Goal: Navigation & Orientation: Find specific page/section

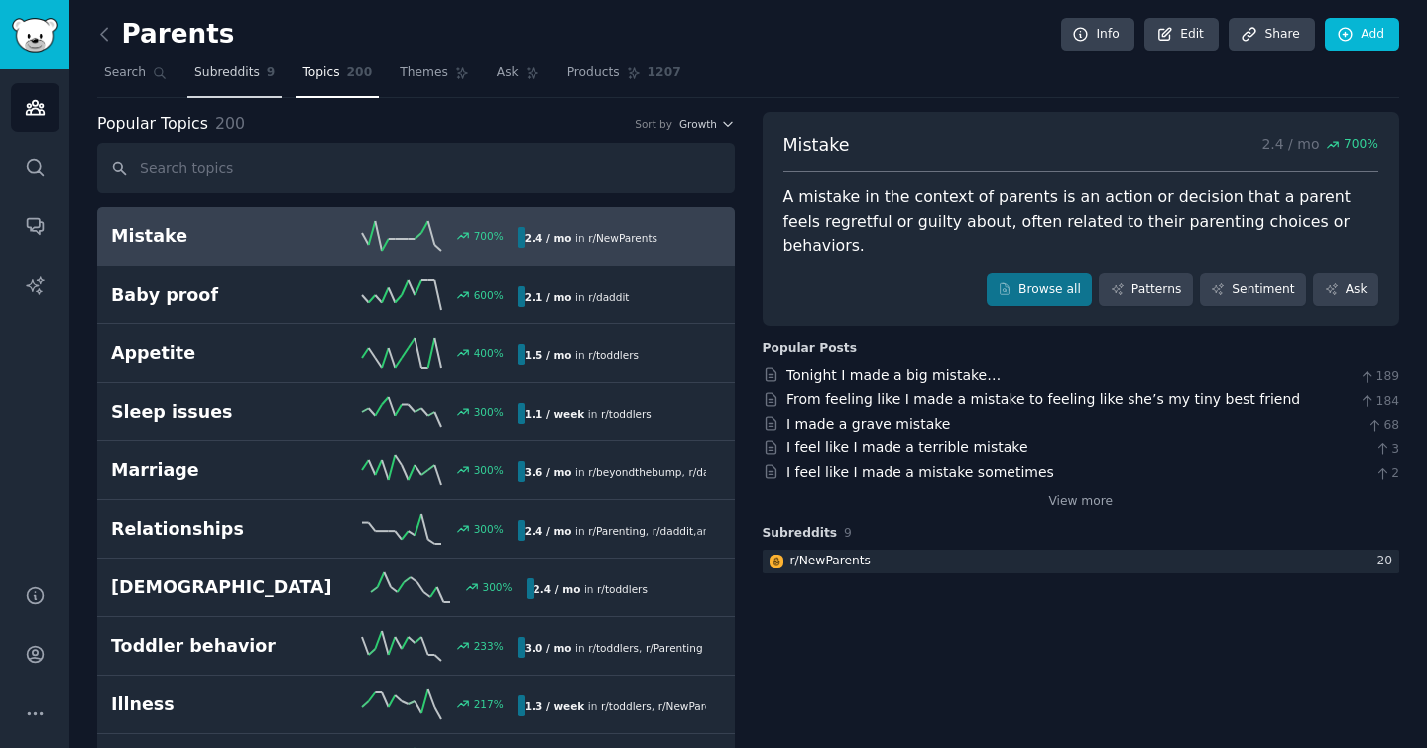
click at [222, 80] on span "Subreddits" at bounding box center [226, 73] width 65 height 18
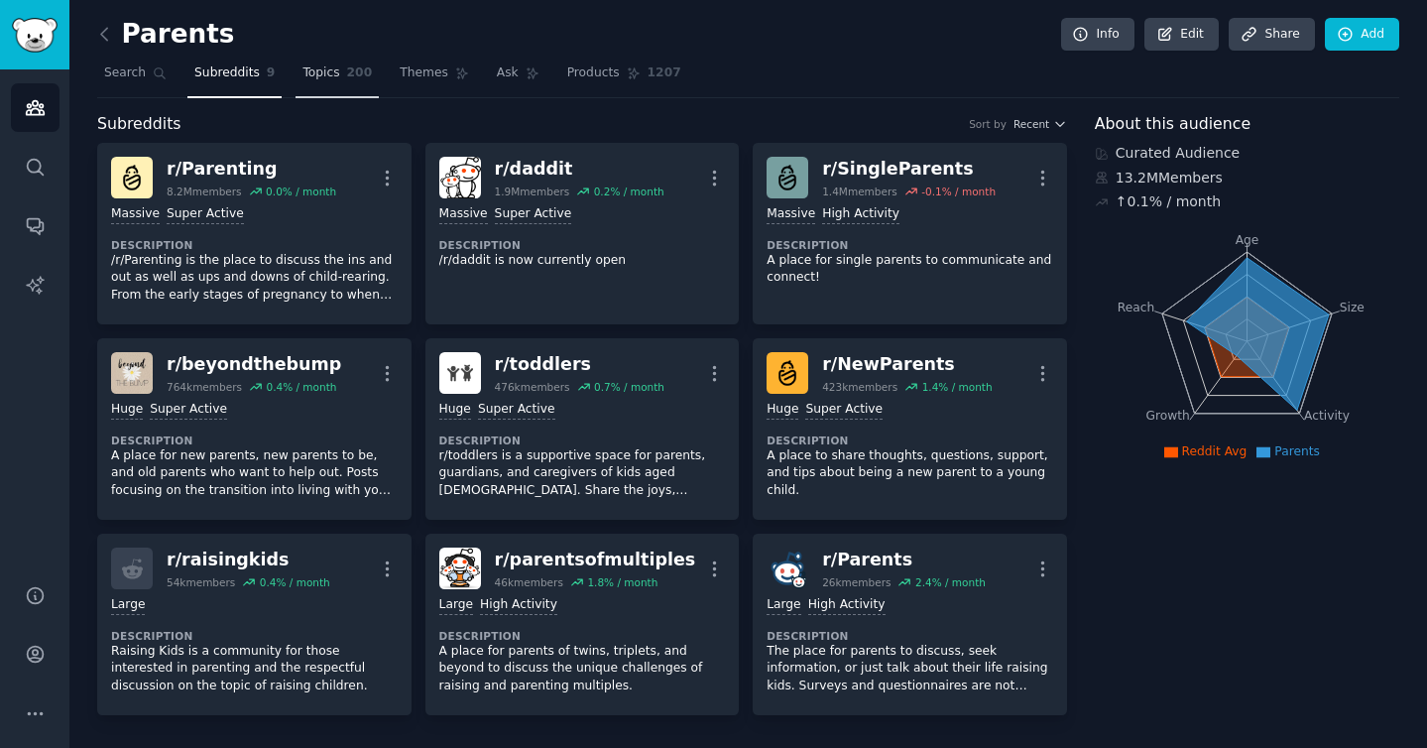
click at [302, 75] on span "Topics" at bounding box center [320, 73] width 37 height 18
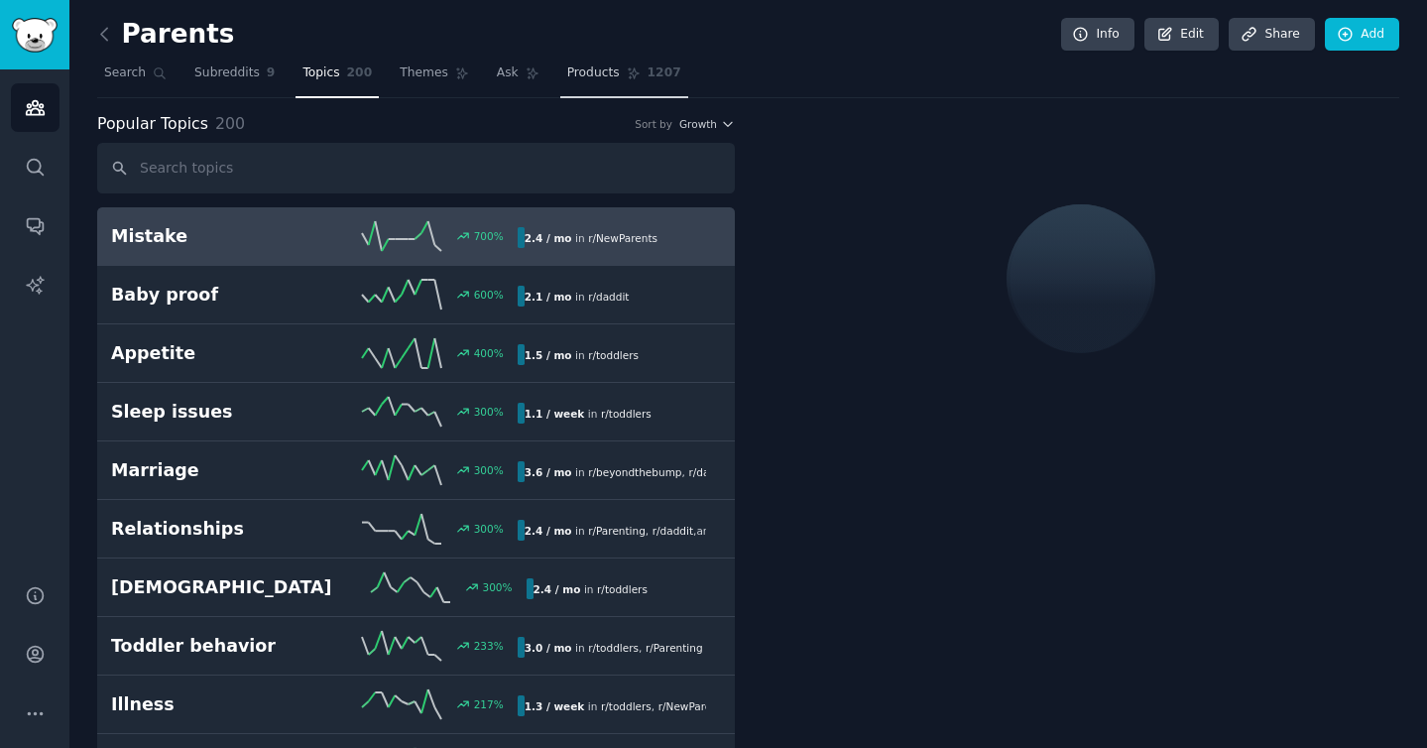
click at [587, 85] on link "Products 1207" at bounding box center [624, 78] width 128 height 41
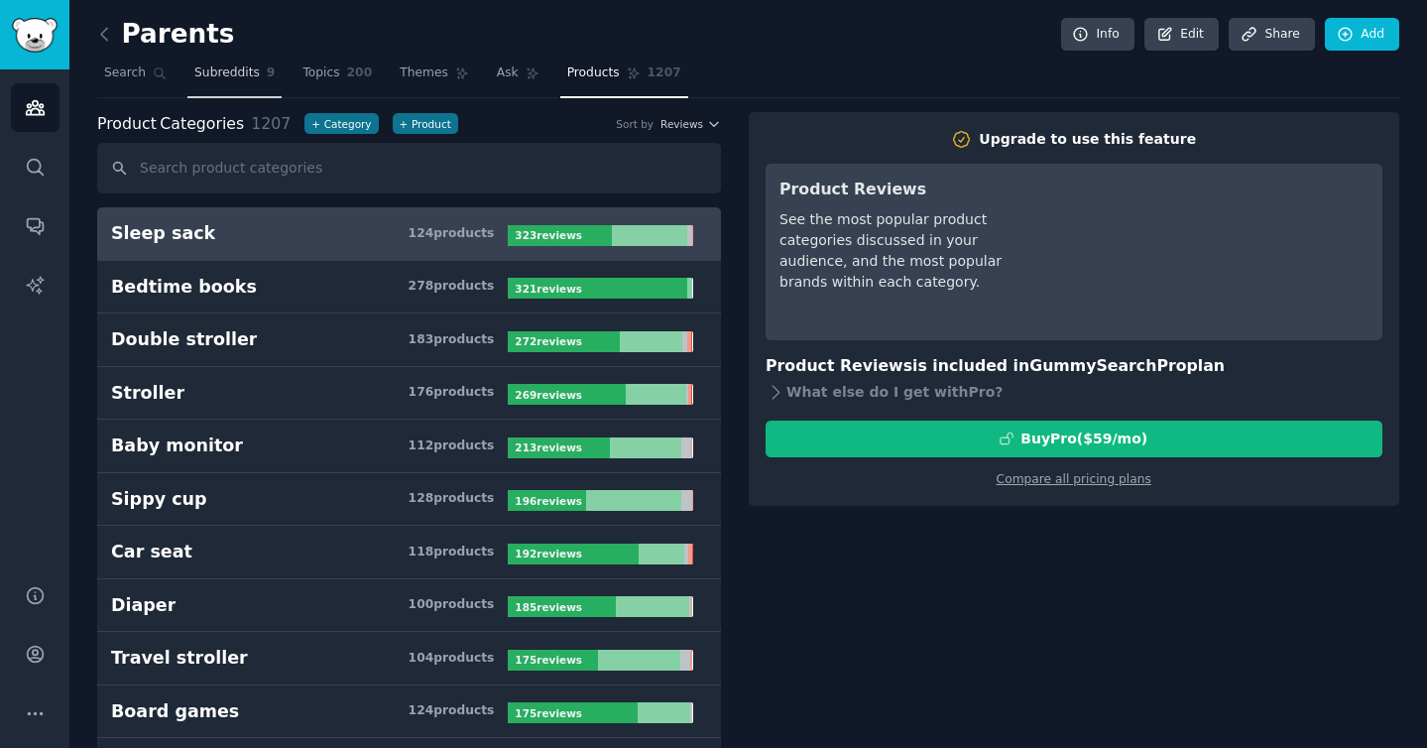
click at [272, 84] on link "Subreddits 9" at bounding box center [234, 78] width 94 height 41
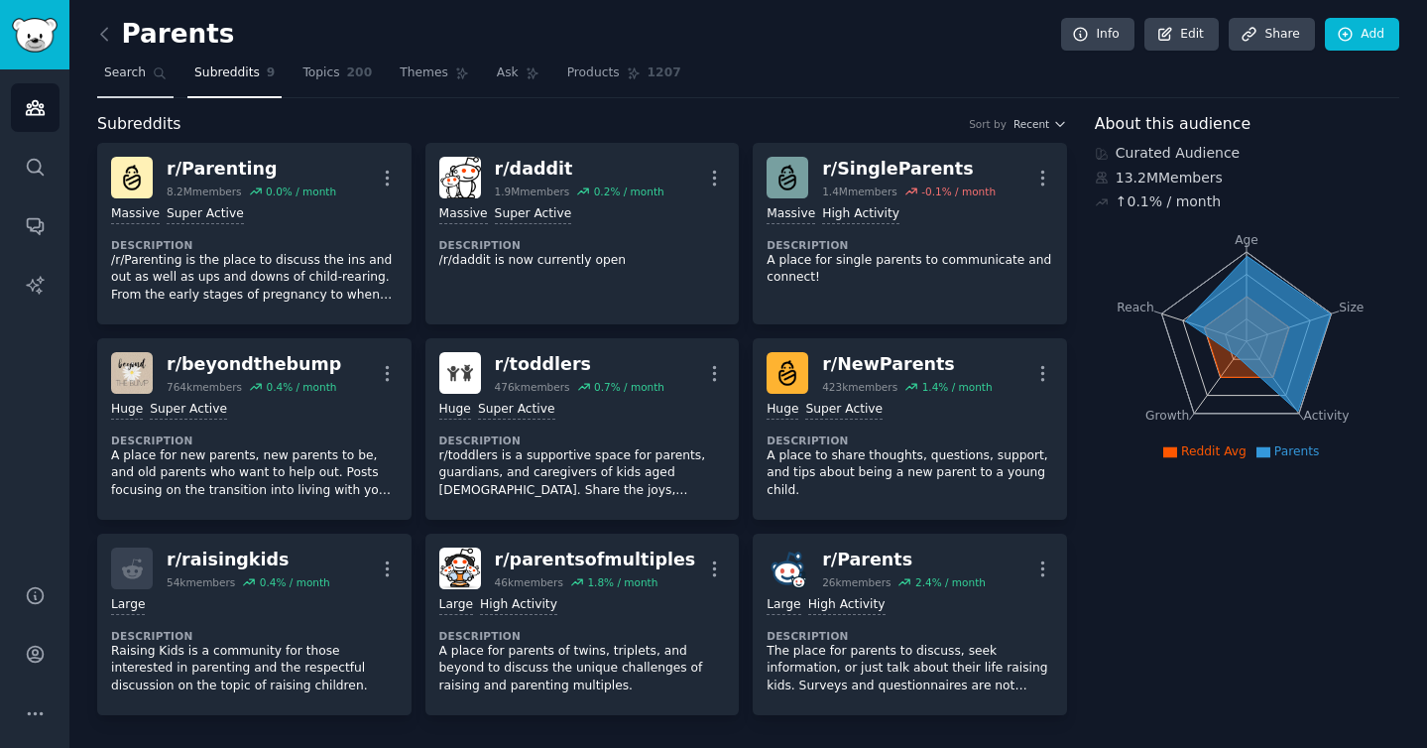
click at [99, 71] on link "Search" at bounding box center [135, 78] width 76 height 41
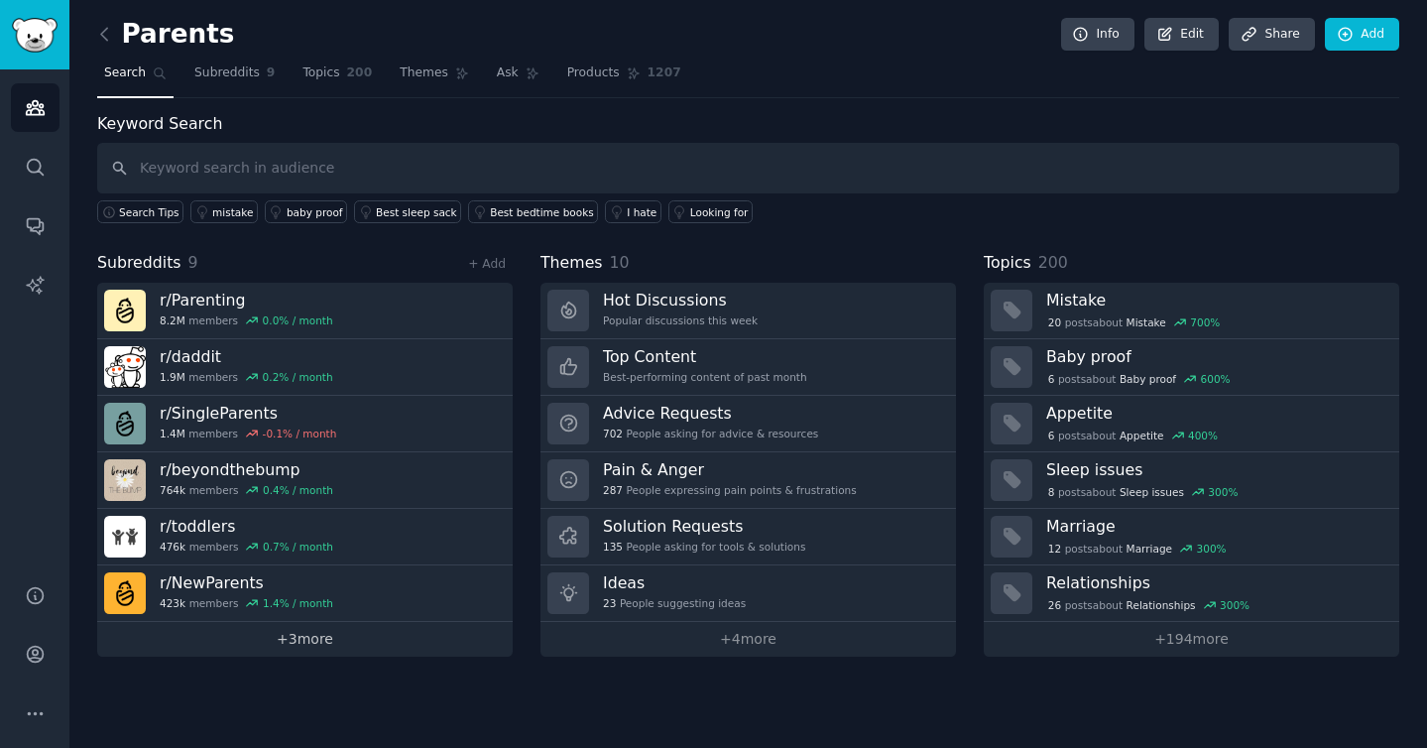
click at [301, 640] on link "+ 3 more" at bounding box center [305, 639] width 416 height 35
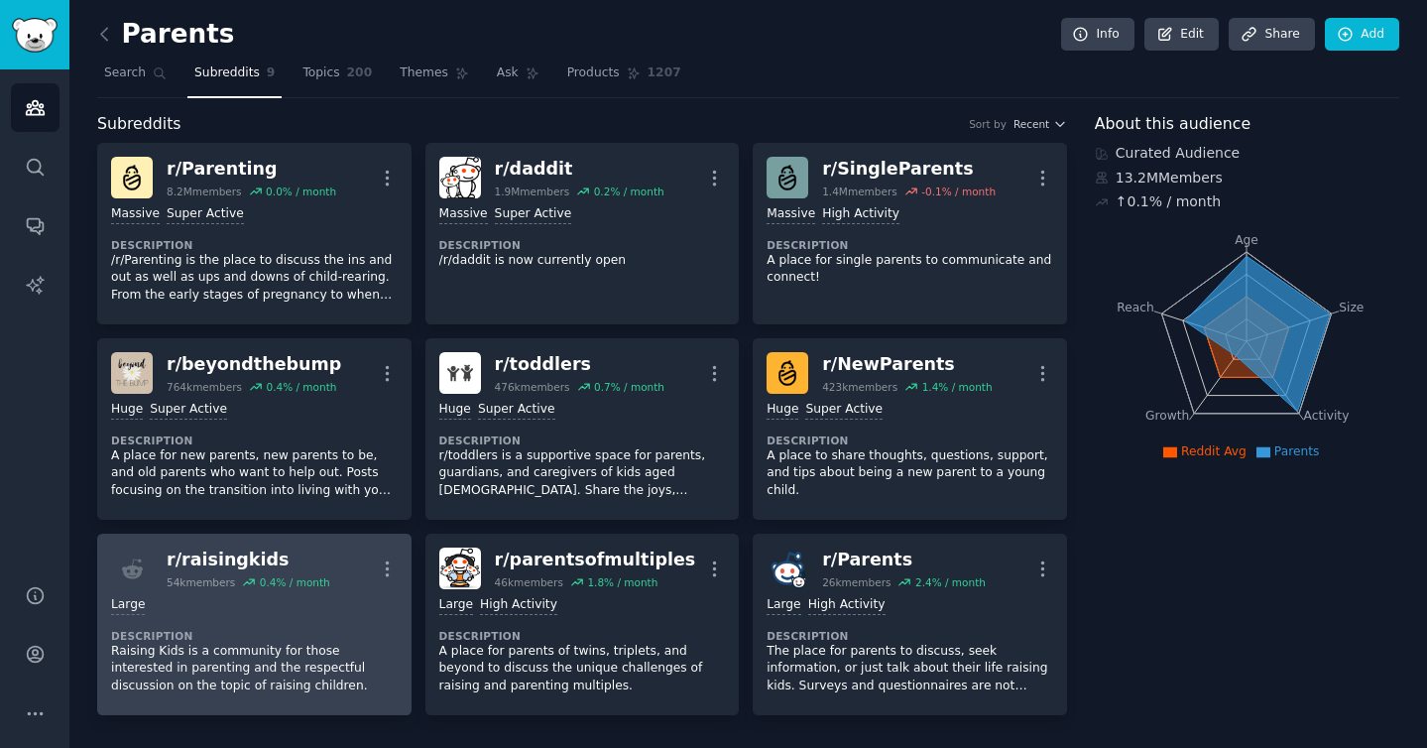
click at [230, 659] on p "Raising Kids is a community for those interested in parenting and the respectfu…" at bounding box center [254, 669] width 287 height 53
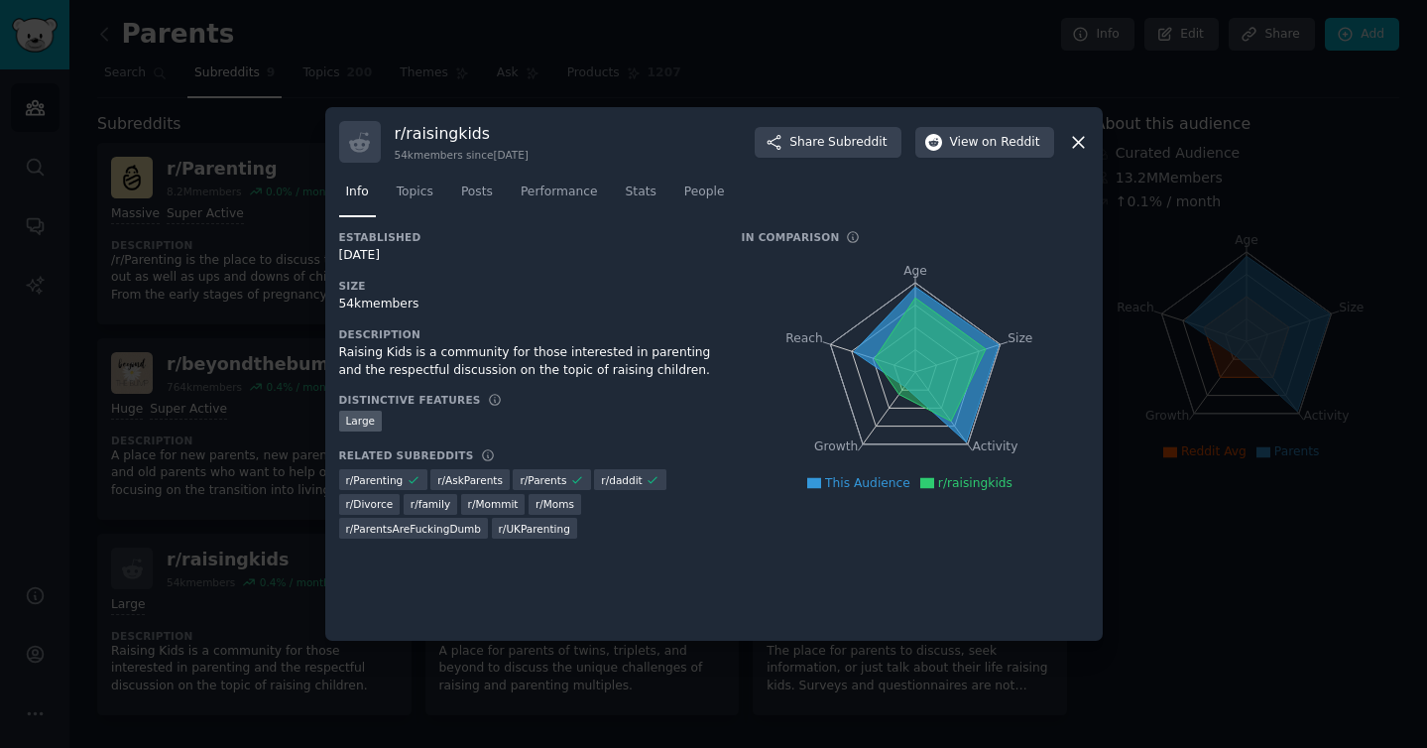
click at [1077, 141] on icon at bounding box center [1078, 142] width 11 height 11
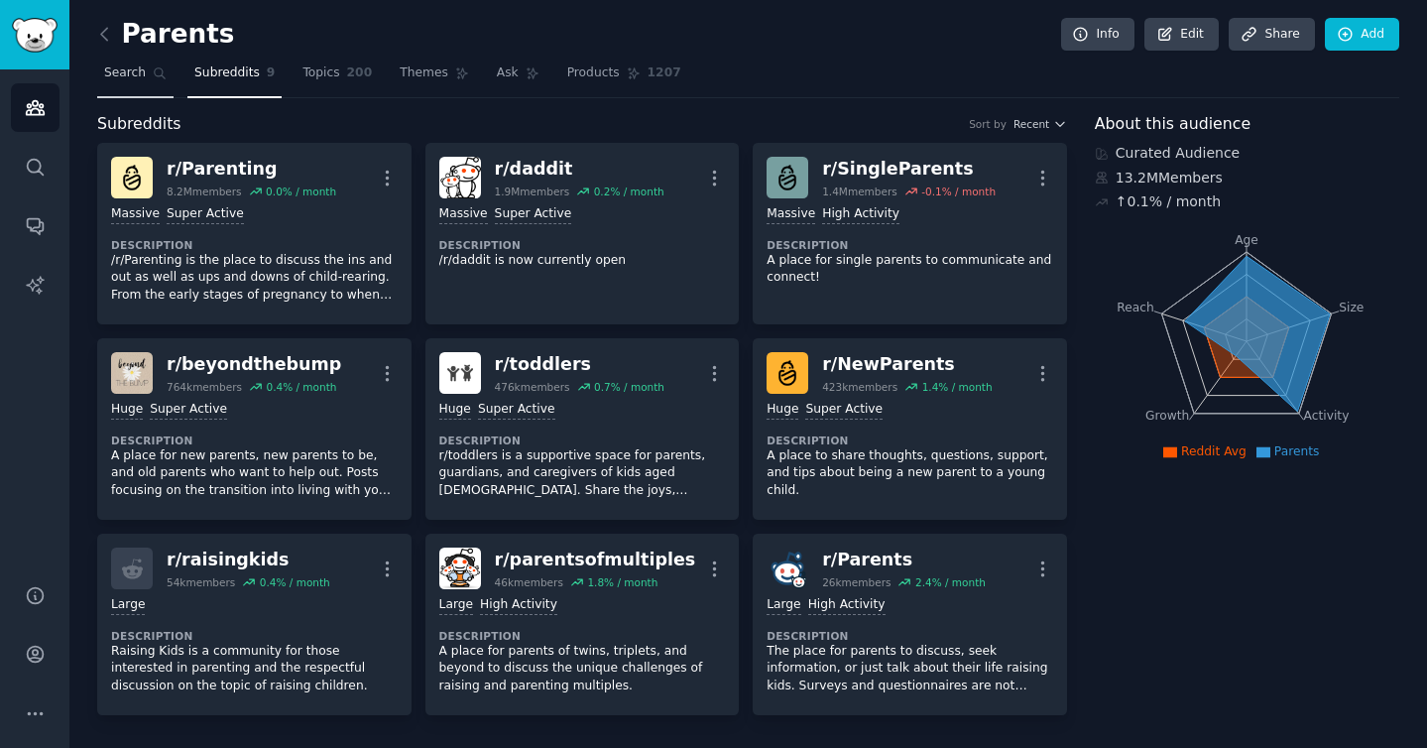
click at [125, 74] on span "Search" at bounding box center [125, 73] width 42 height 18
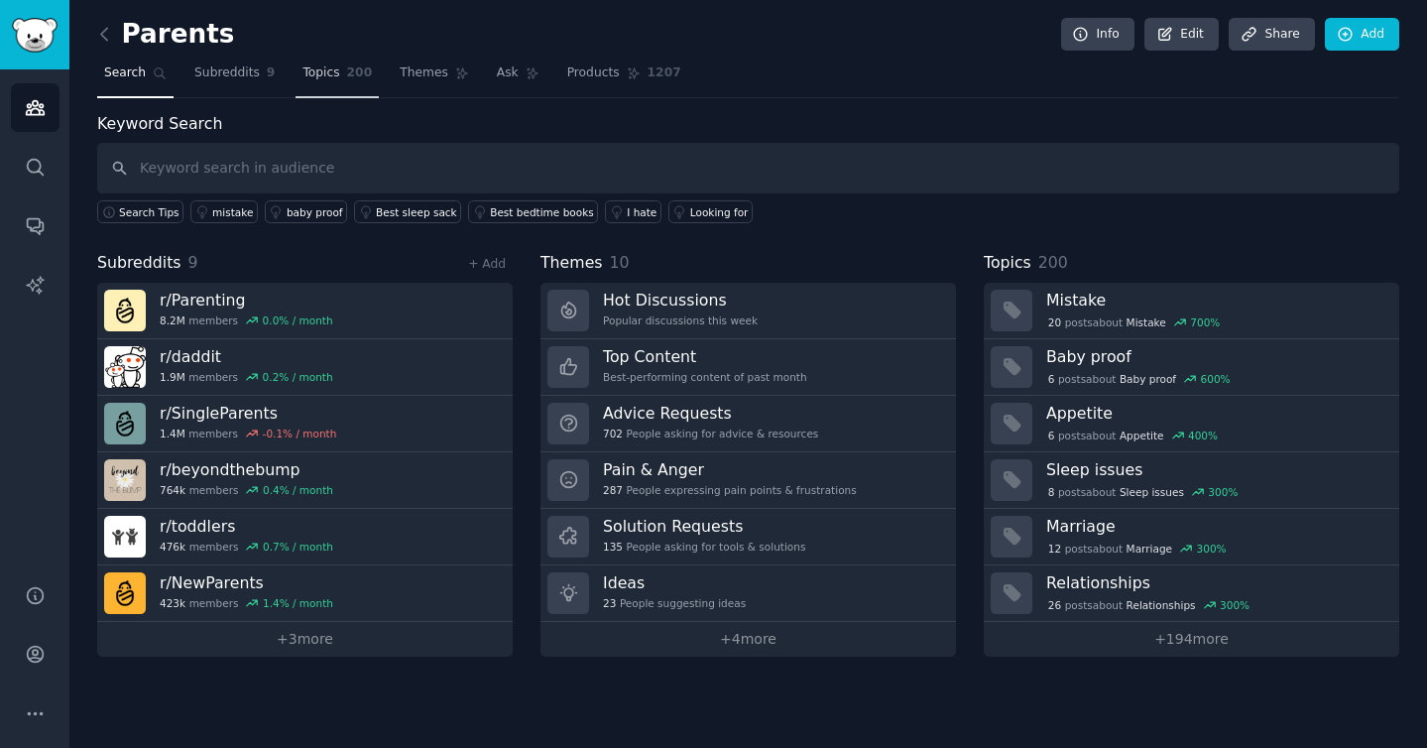
click at [317, 76] on span "Topics" at bounding box center [320, 73] width 37 height 18
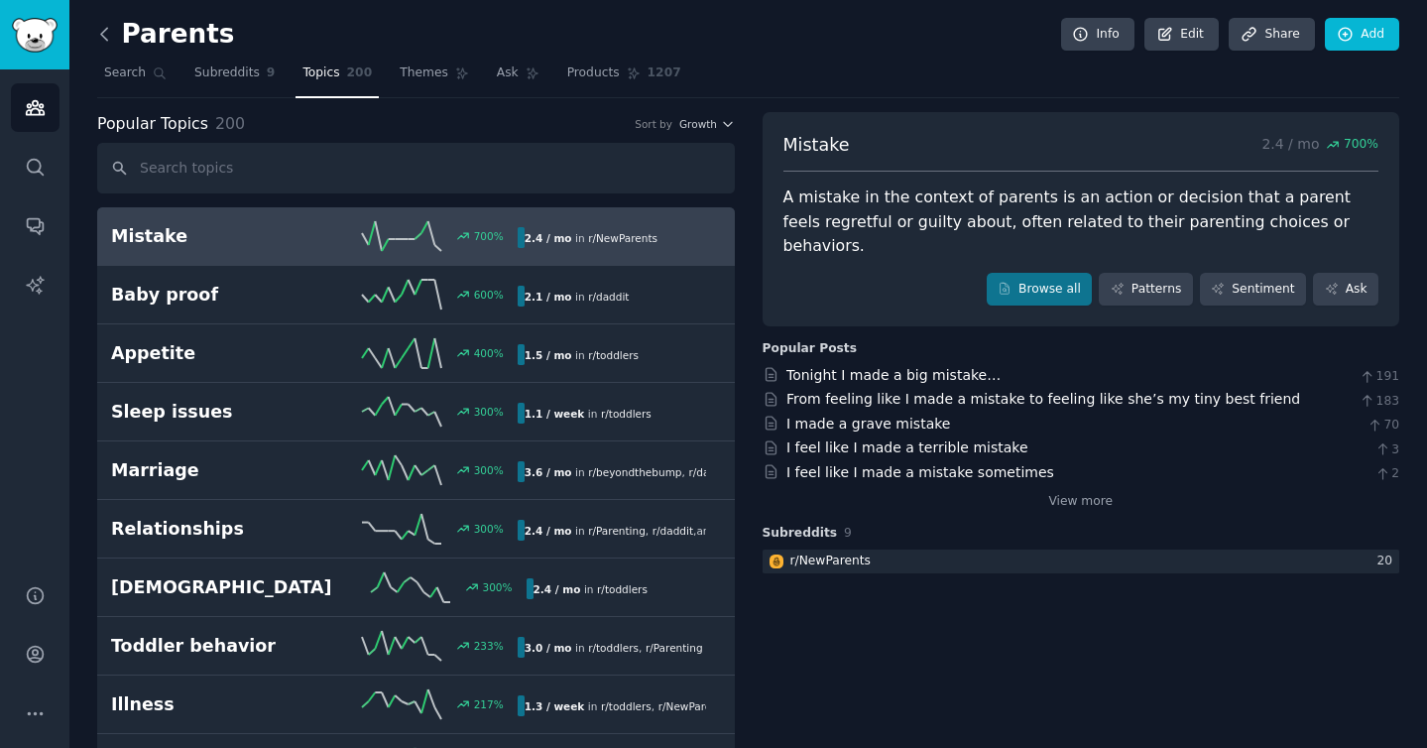
click at [106, 39] on icon at bounding box center [104, 34] width 6 height 12
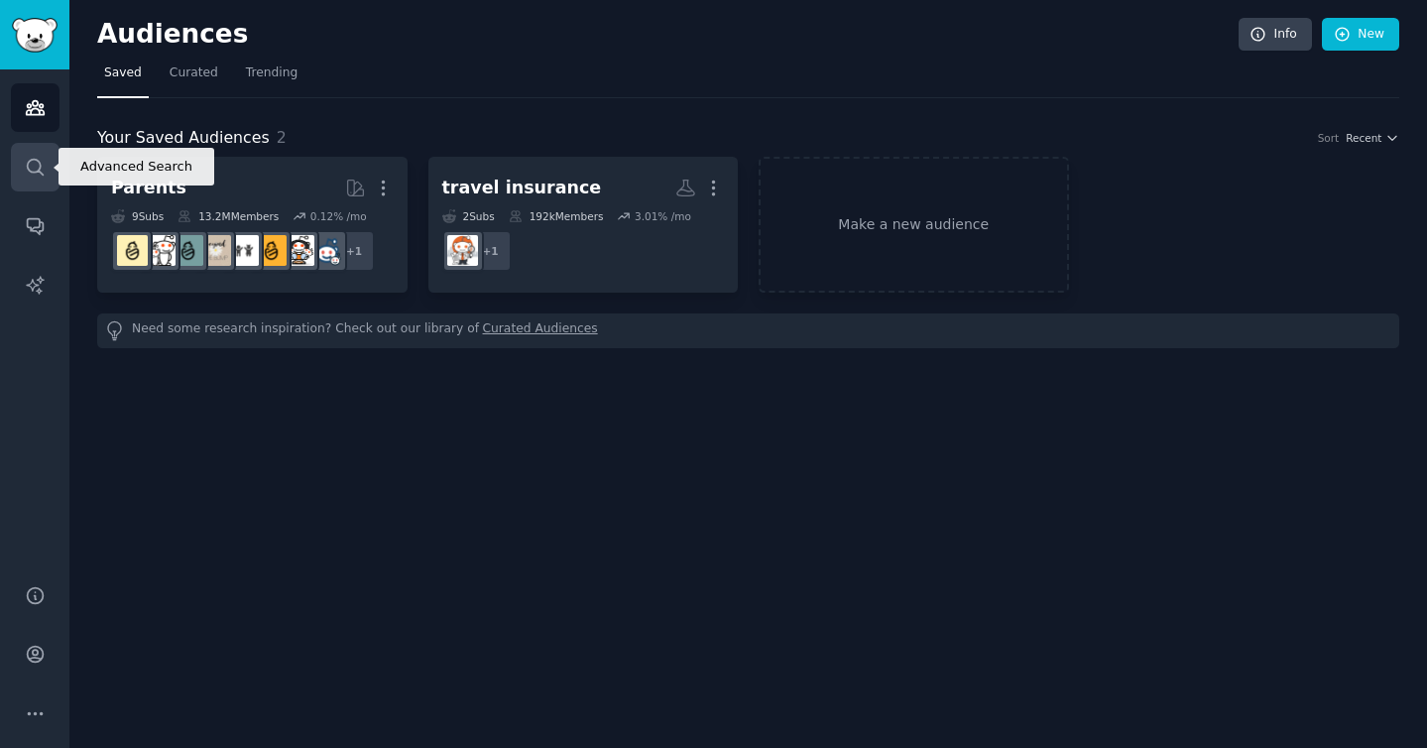
click at [35, 157] on icon "Sidebar" at bounding box center [35, 167] width 21 height 21
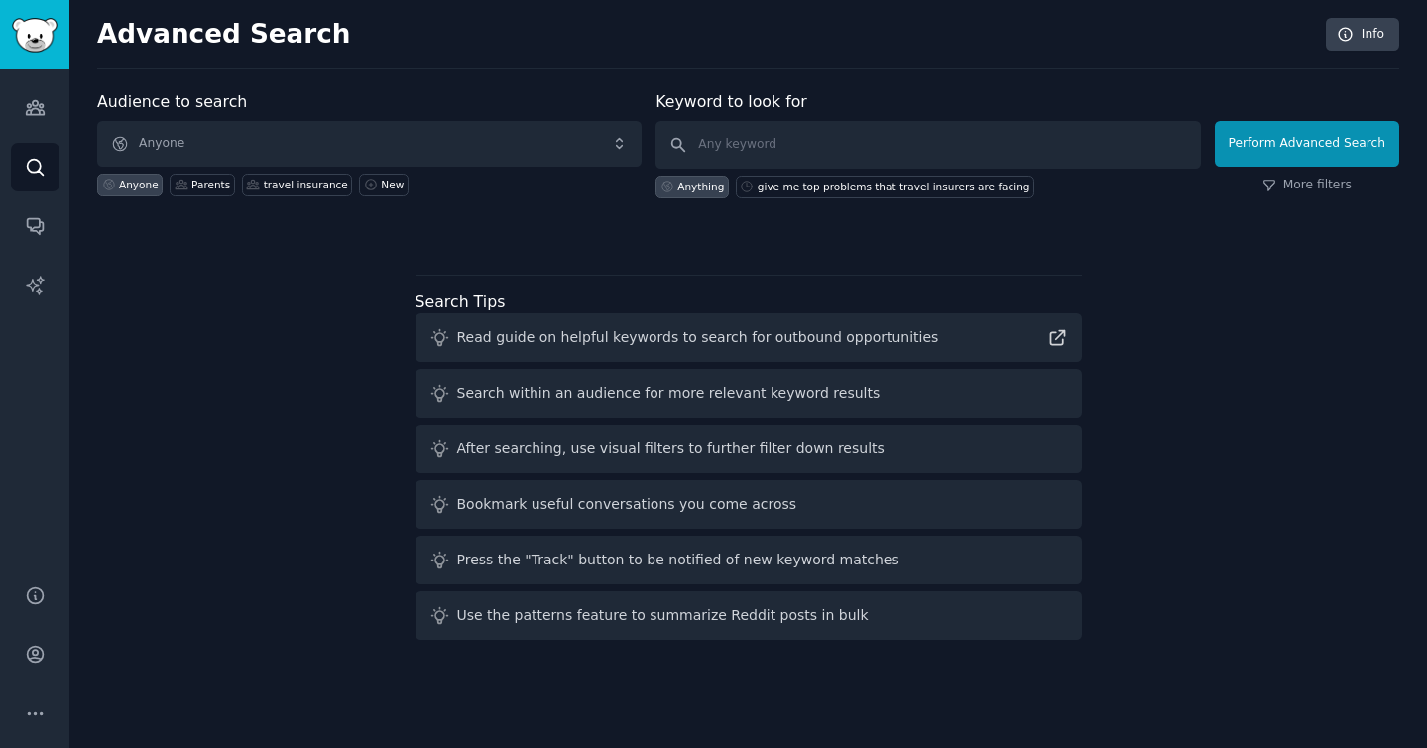
click at [734, 339] on div "Read guide on helpful keywords to search for outbound opportunities" at bounding box center [698, 337] width 482 height 21
click at [1058, 332] on icon at bounding box center [1057, 337] width 21 height 21
